Goal: Book appointment/travel/reservation

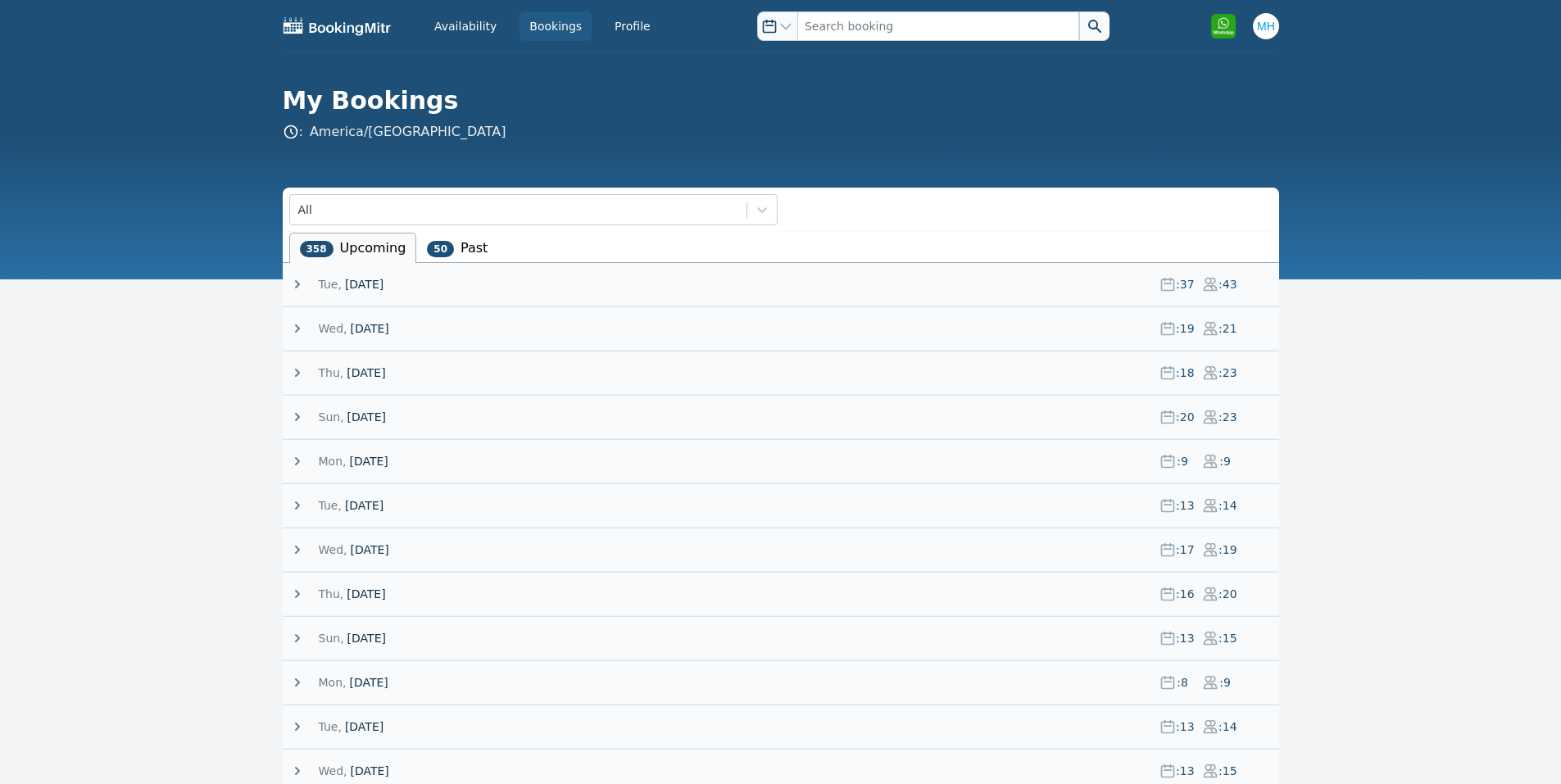
click at [383, 278] on span "[DATE]" at bounding box center [364, 284] width 38 height 16
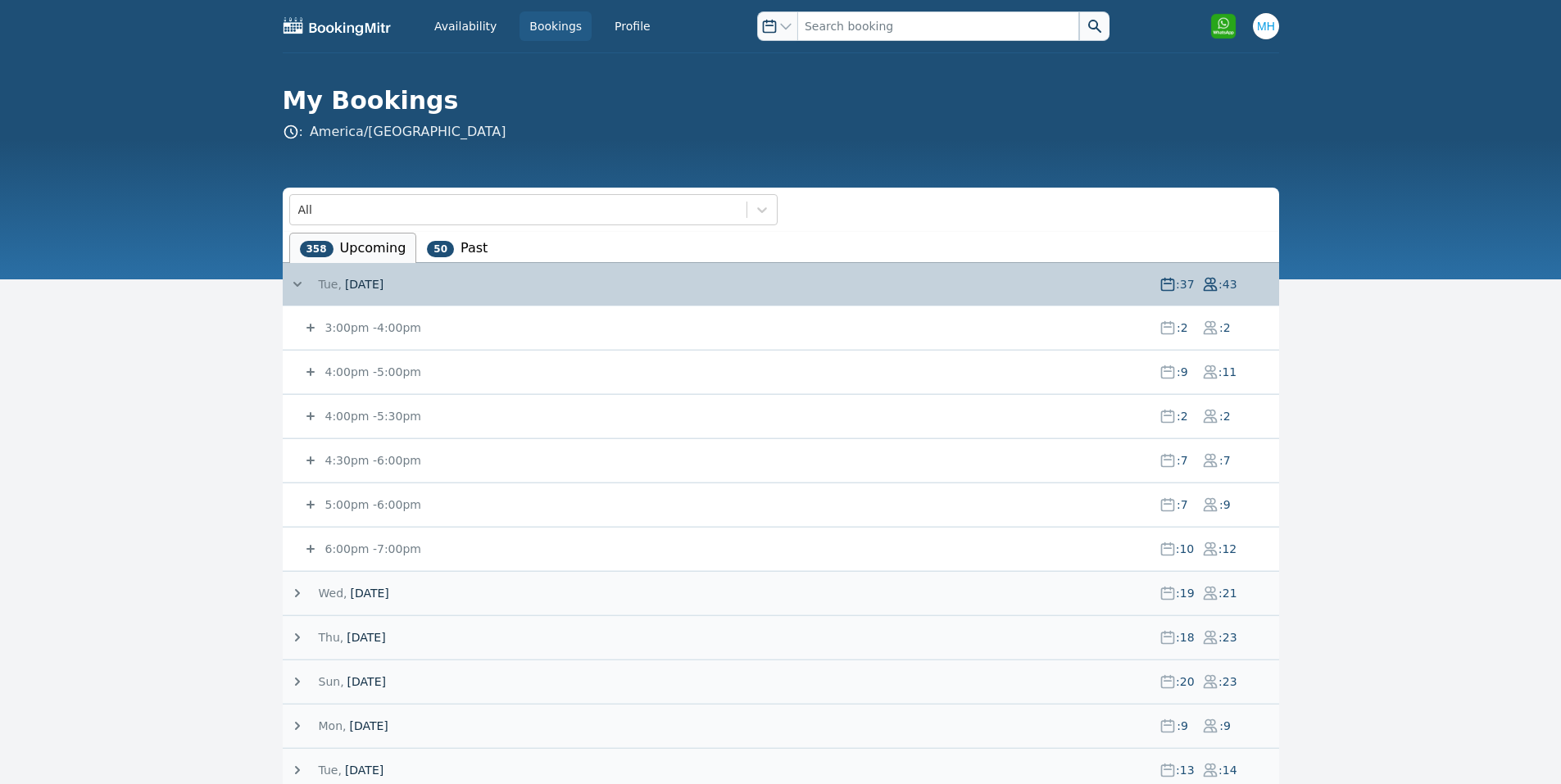
click at [357, 548] on small "6:00pm - 7:00pm" at bounding box center [372, 548] width 100 height 13
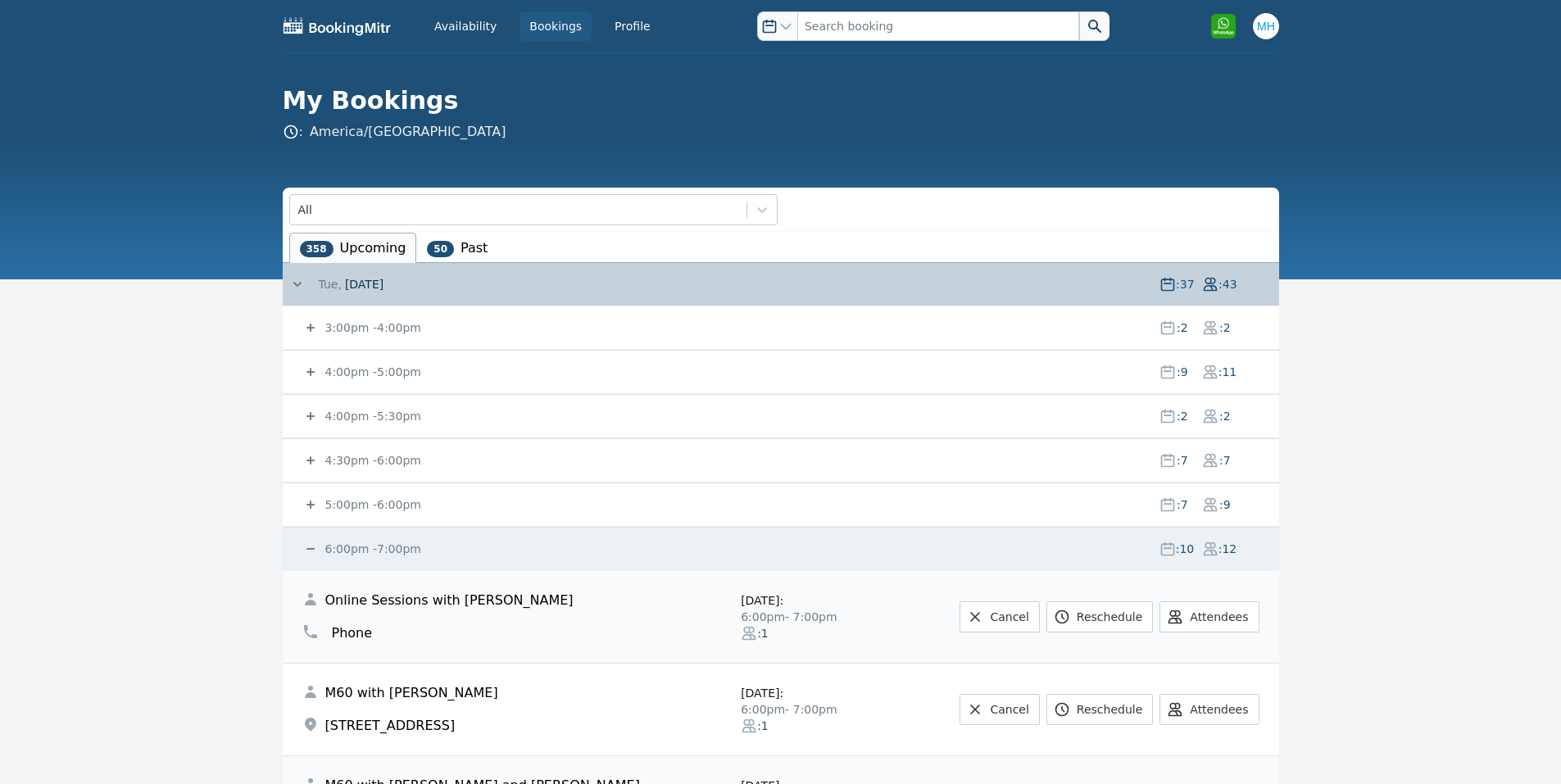
click at [358, 548] on small "6:00pm - 7:00pm" at bounding box center [372, 548] width 100 height 13
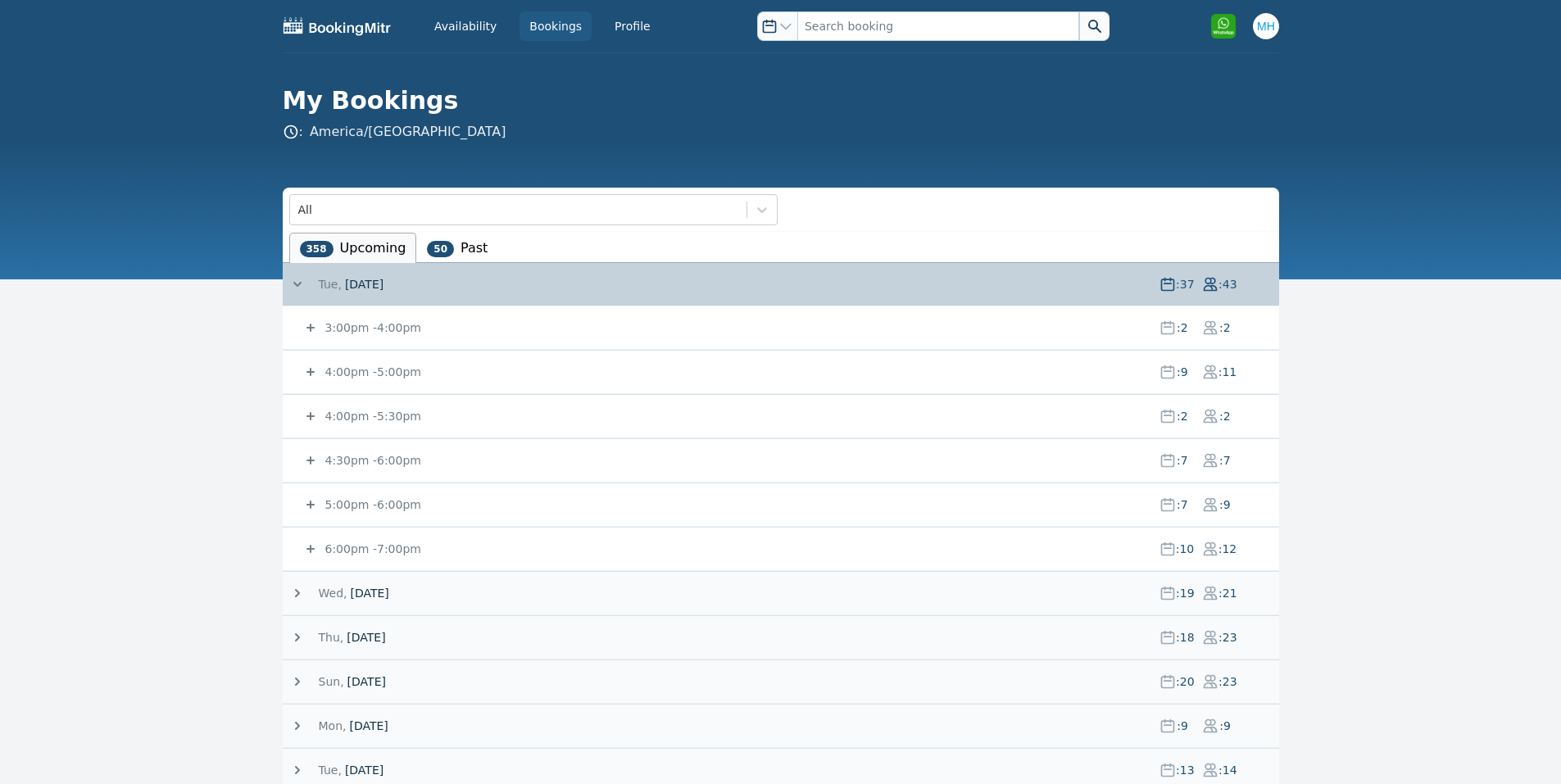
click at [773, 377] on span "4:00pm - 5:00pm" at bounding box center [733, 372] width 824 height 16
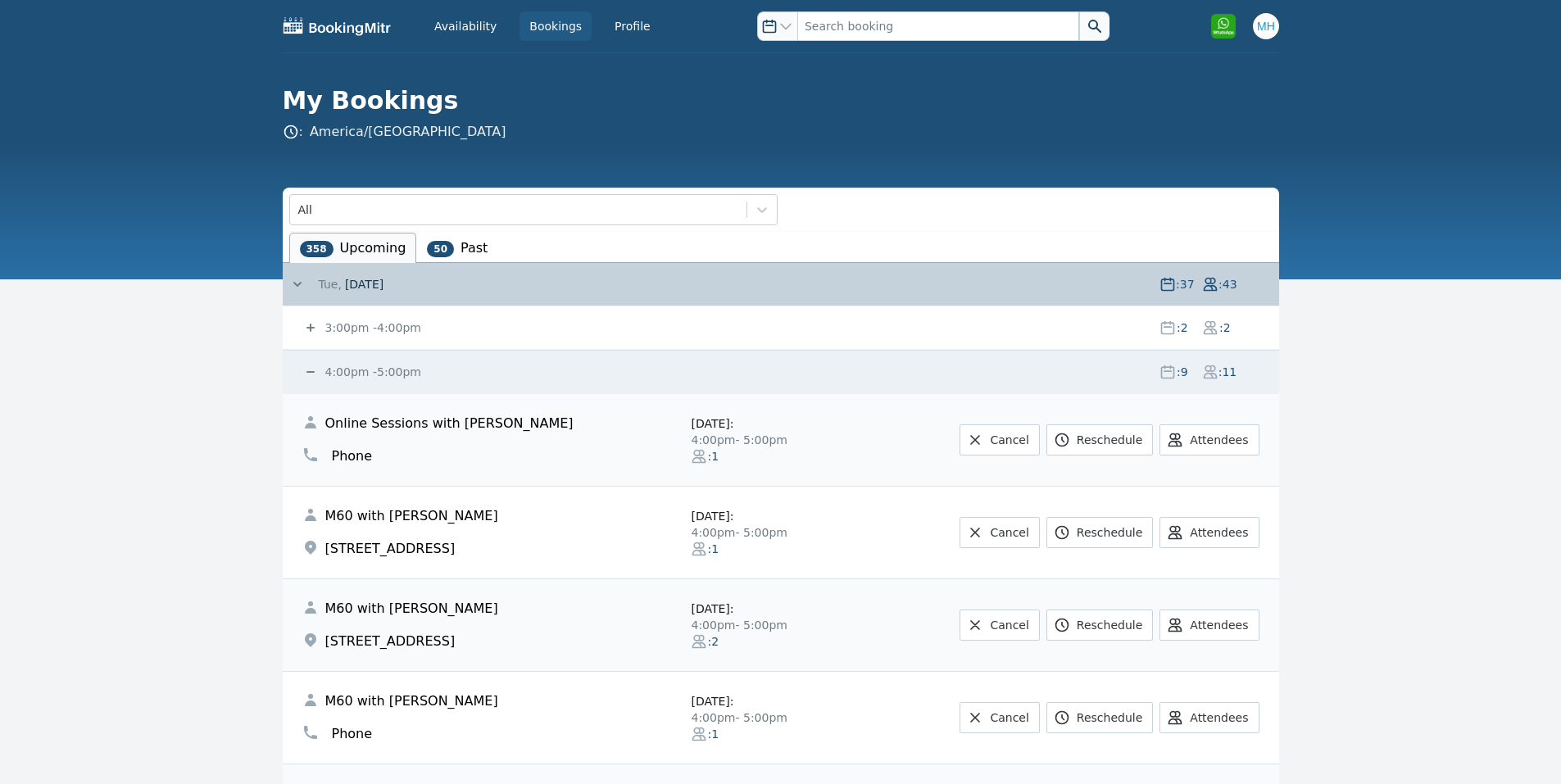
click at [767, 364] on span "4:00pm - 5:00pm" at bounding box center [733, 372] width 824 height 16
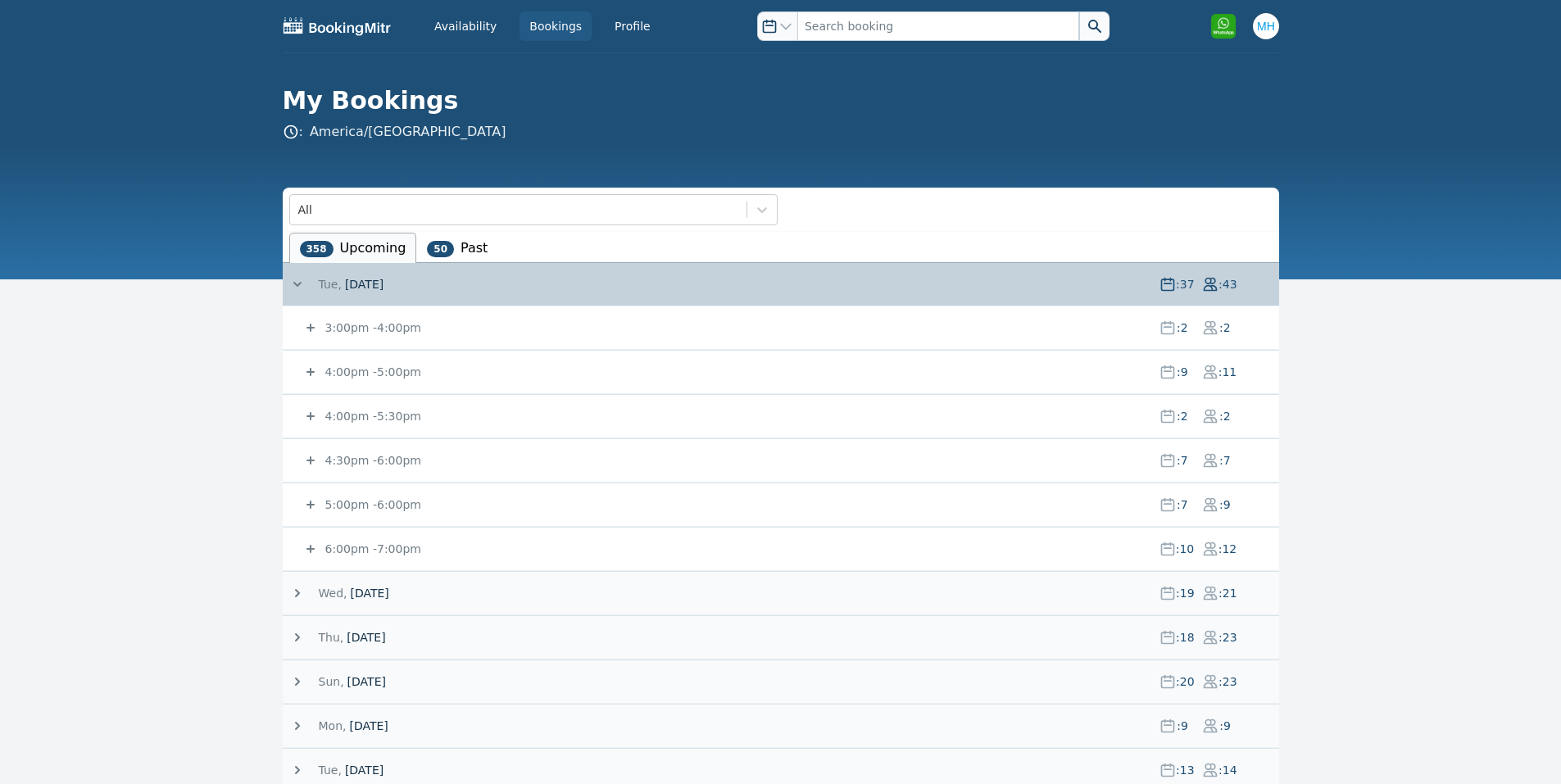
click at [724, 317] on div "3:00pm - 4:00pm : 2 : 2" at bounding box center [790, 328] width 977 height 43
click at [377, 335] on span "3:00pm - 4:00pm" at bounding box center [372, 327] width 100 height 16
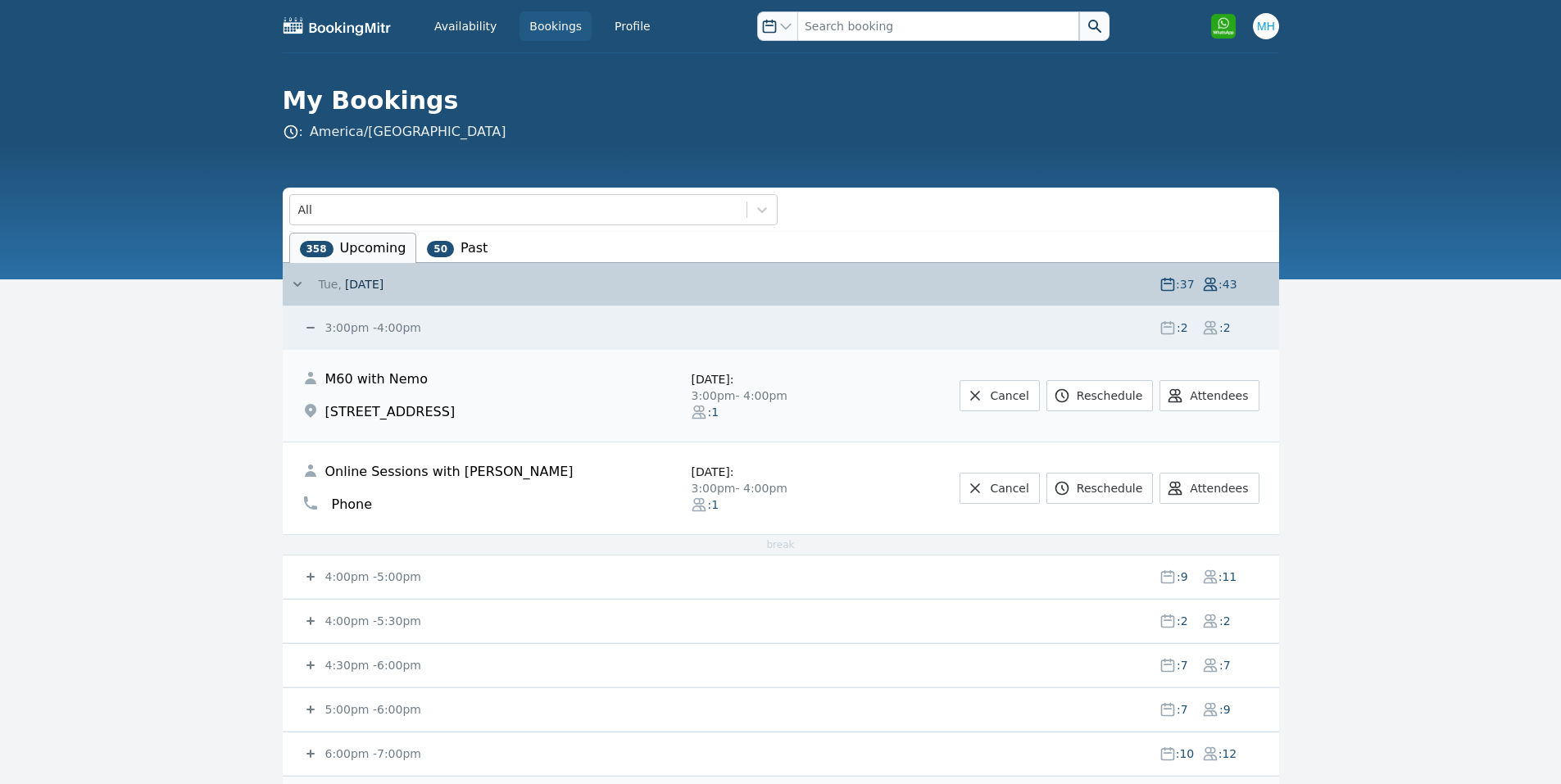
click at [362, 580] on small "4:00pm - 5:00pm" at bounding box center [372, 577] width 100 height 13
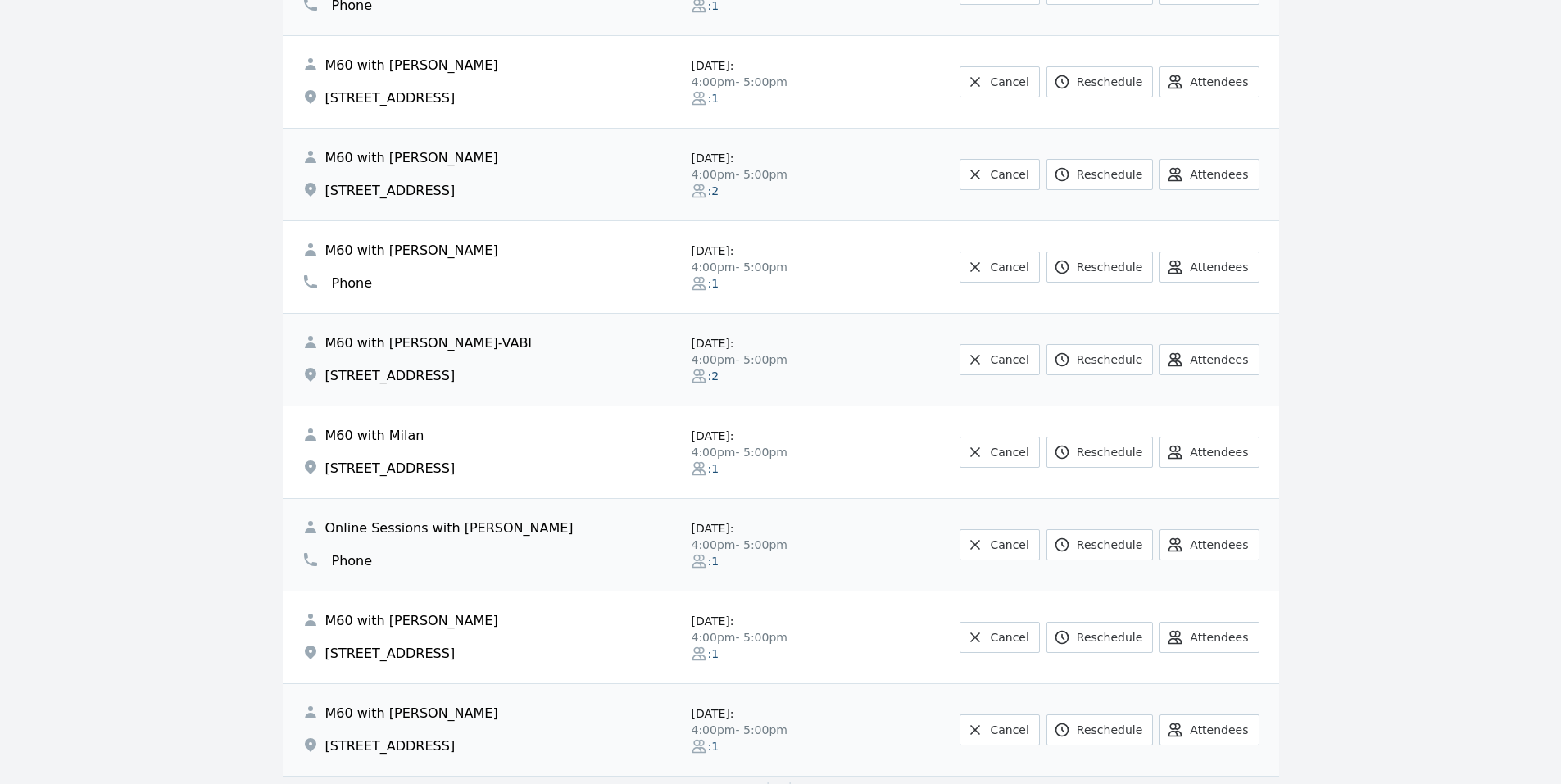
scroll to position [983, 0]
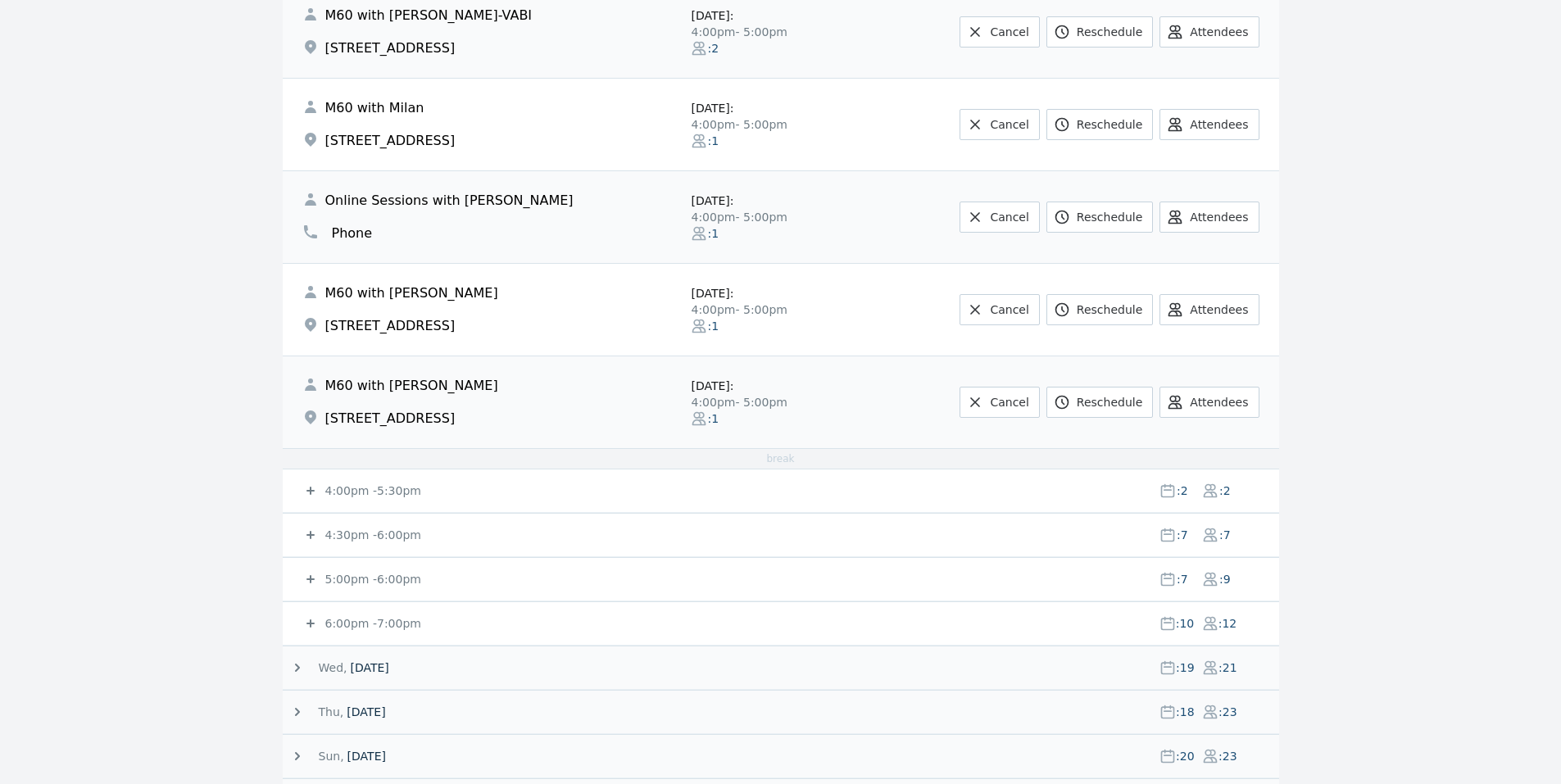
click at [384, 497] on small "4:00pm - 5:30pm" at bounding box center [372, 491] width 100 height 13
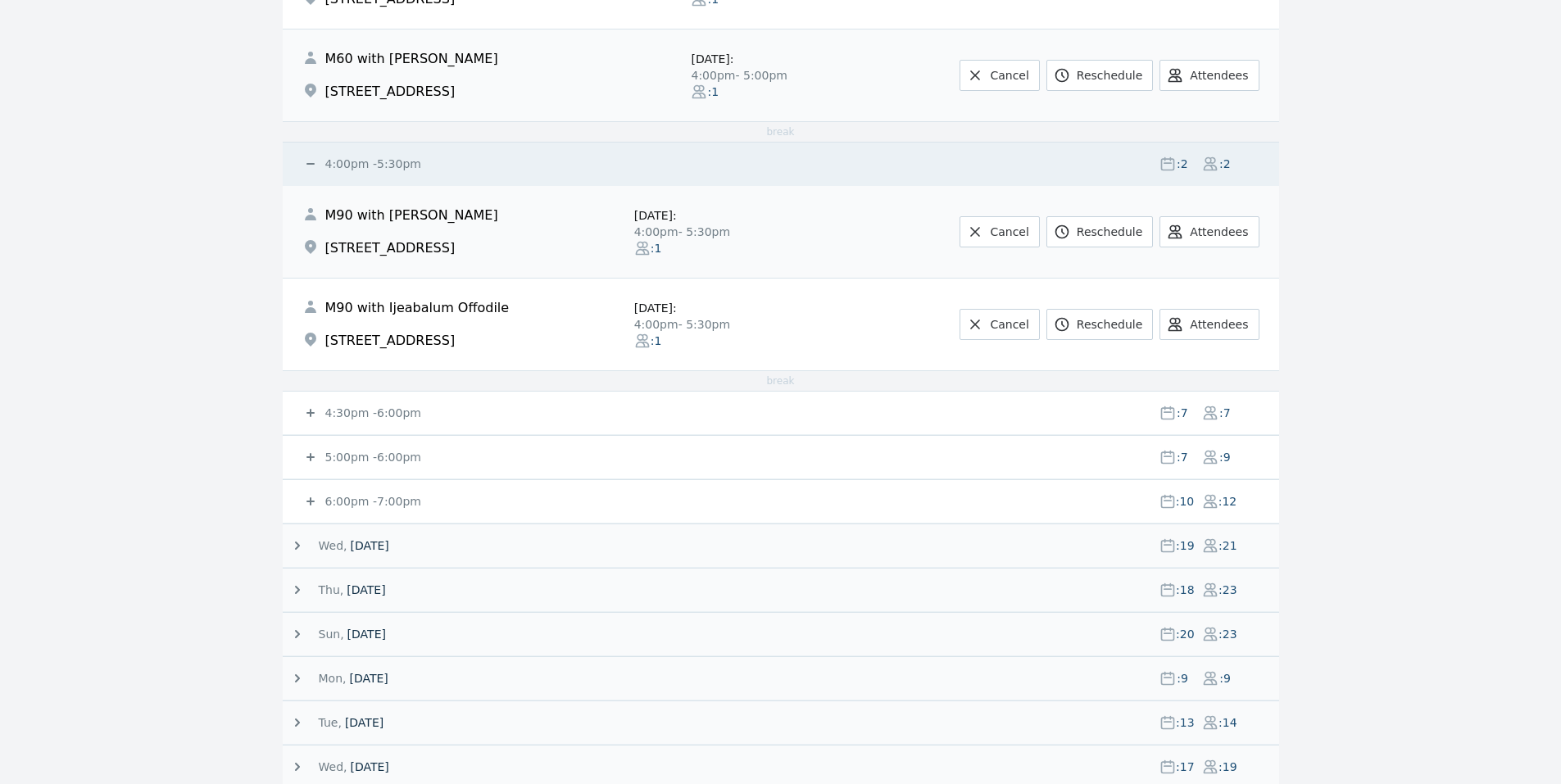
scroll to position [1311, 0]
click at [367, 414] on small "4:30pm - 6:00pm" at bounding box center [372, 412] width 100 height 13
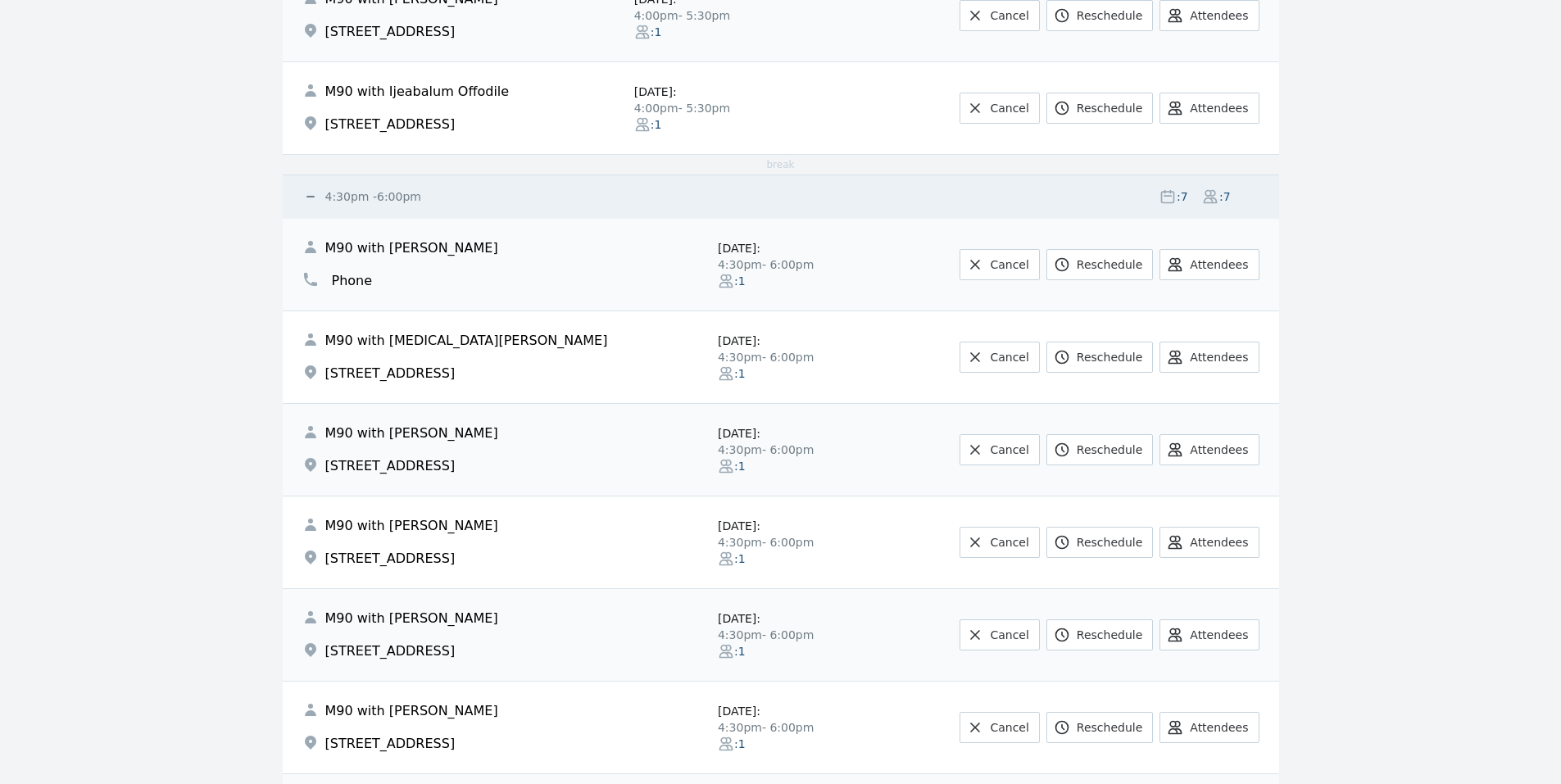
scroll to position [1966, 0]
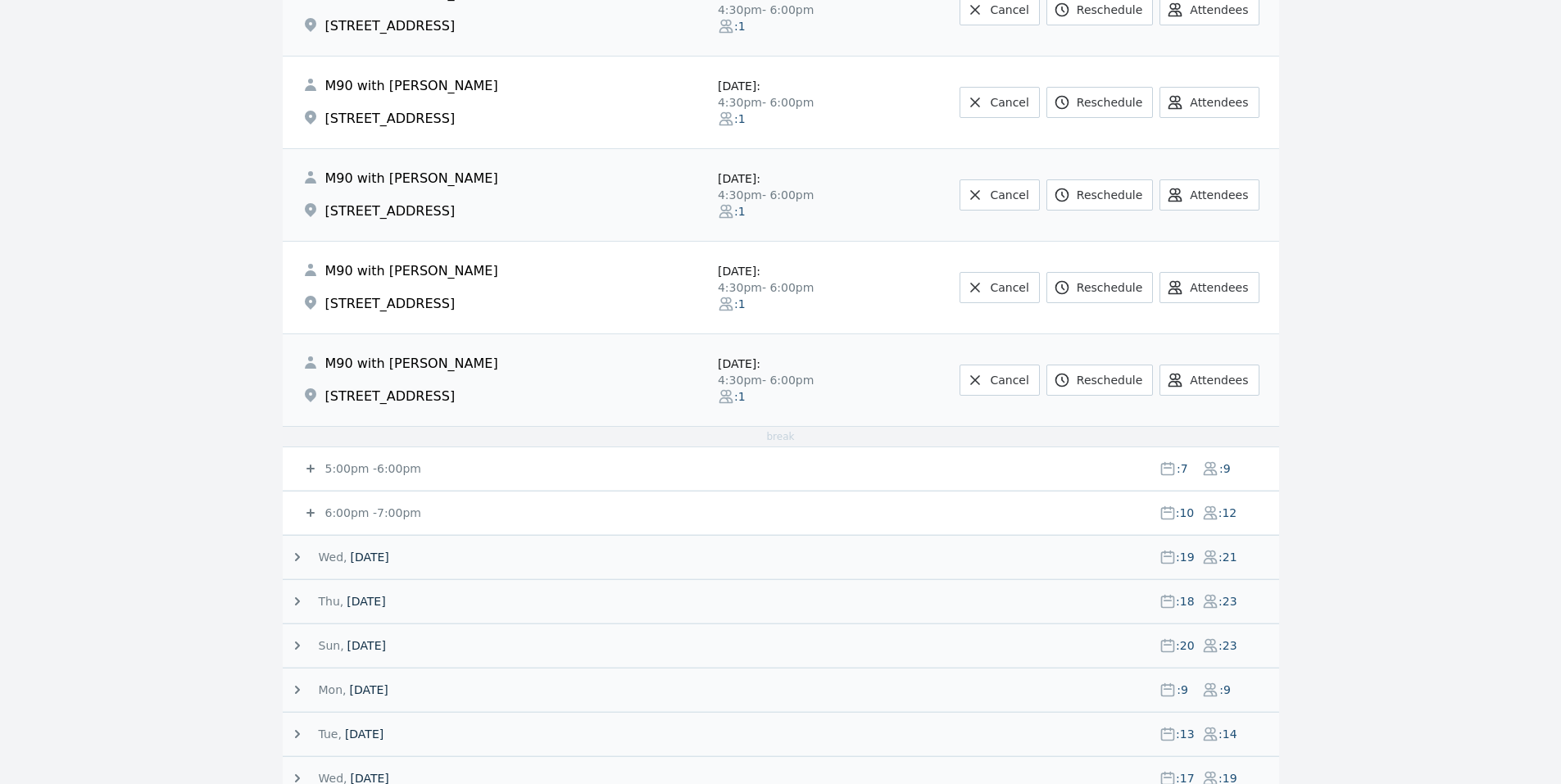
click at [368, 462] on small "5:00pm - 6:00pm" at bounding box center [372, 468] width 100 height 13
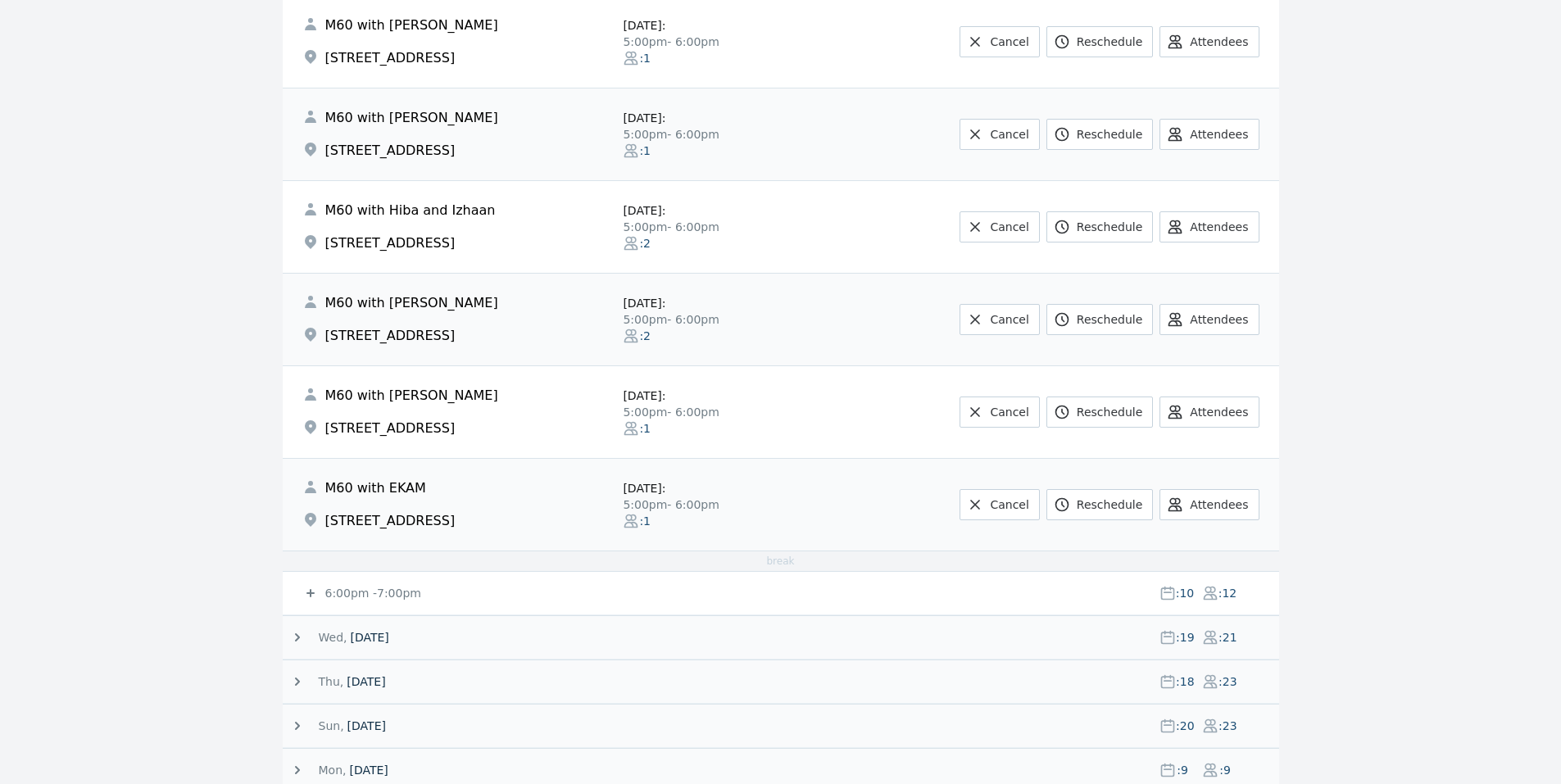
scroll to position [2621, 0]
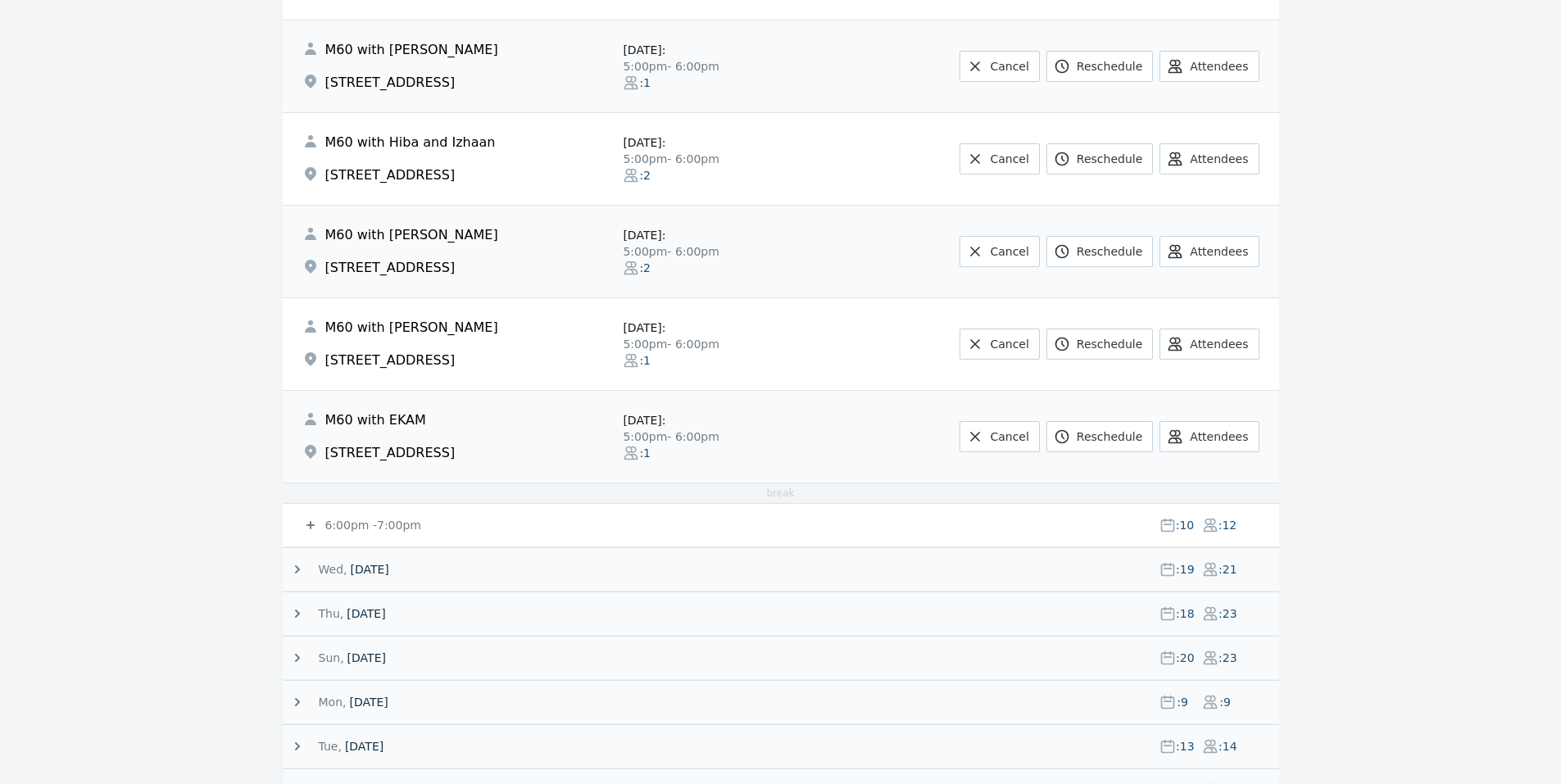
click at [364, 518] on small "6:00pm - 7:00pm" at bounding box center [372, 524] width 100 height 13
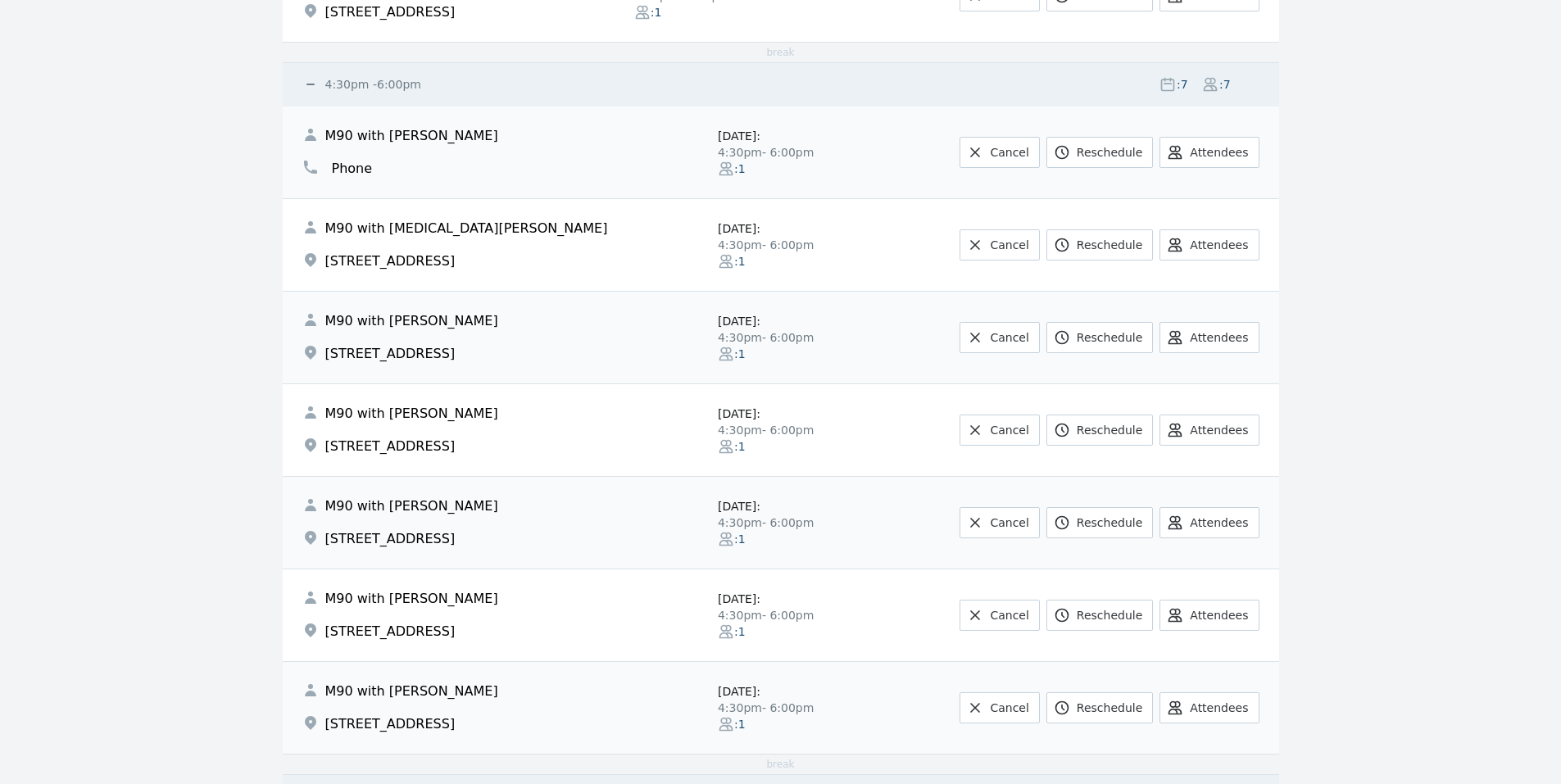
scroll to position [1311, 0]
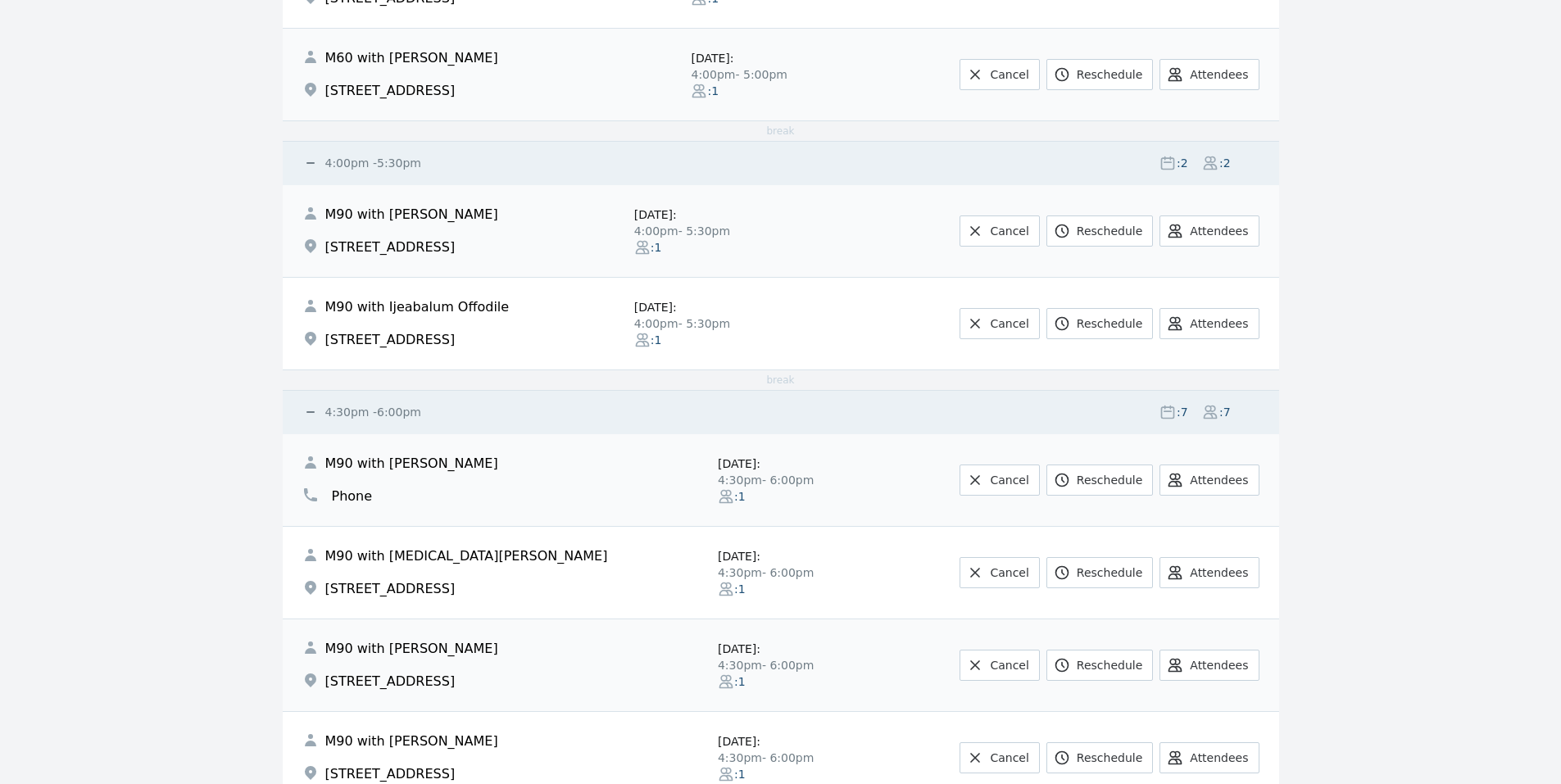
click at [356, 162] on small "4:00pm - 5:30pm" at bounding box center [372, 163] width 100 height 13
